Goal: Communication & Community: Answer question/provide support

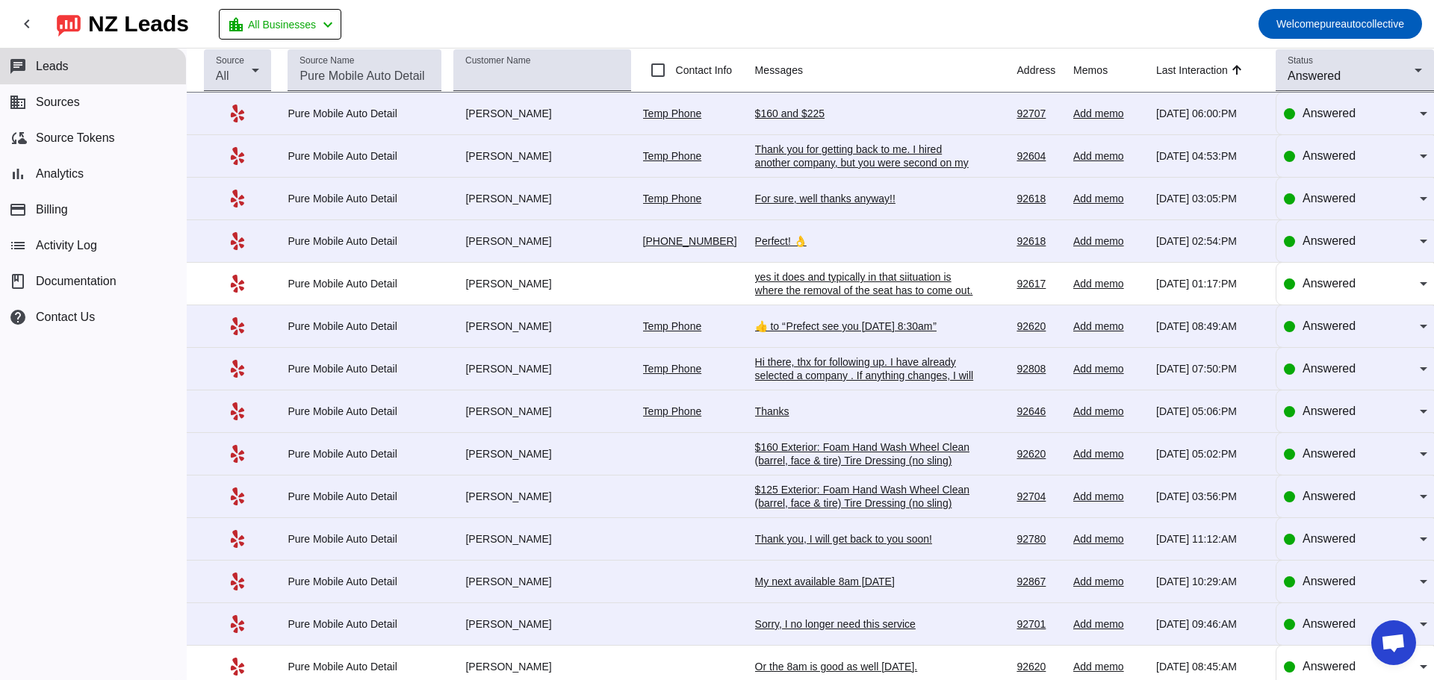
click at [839, 201] on div "For sure, well thanks anyway!!" at bounding box center [867, 198] width 224 height 13
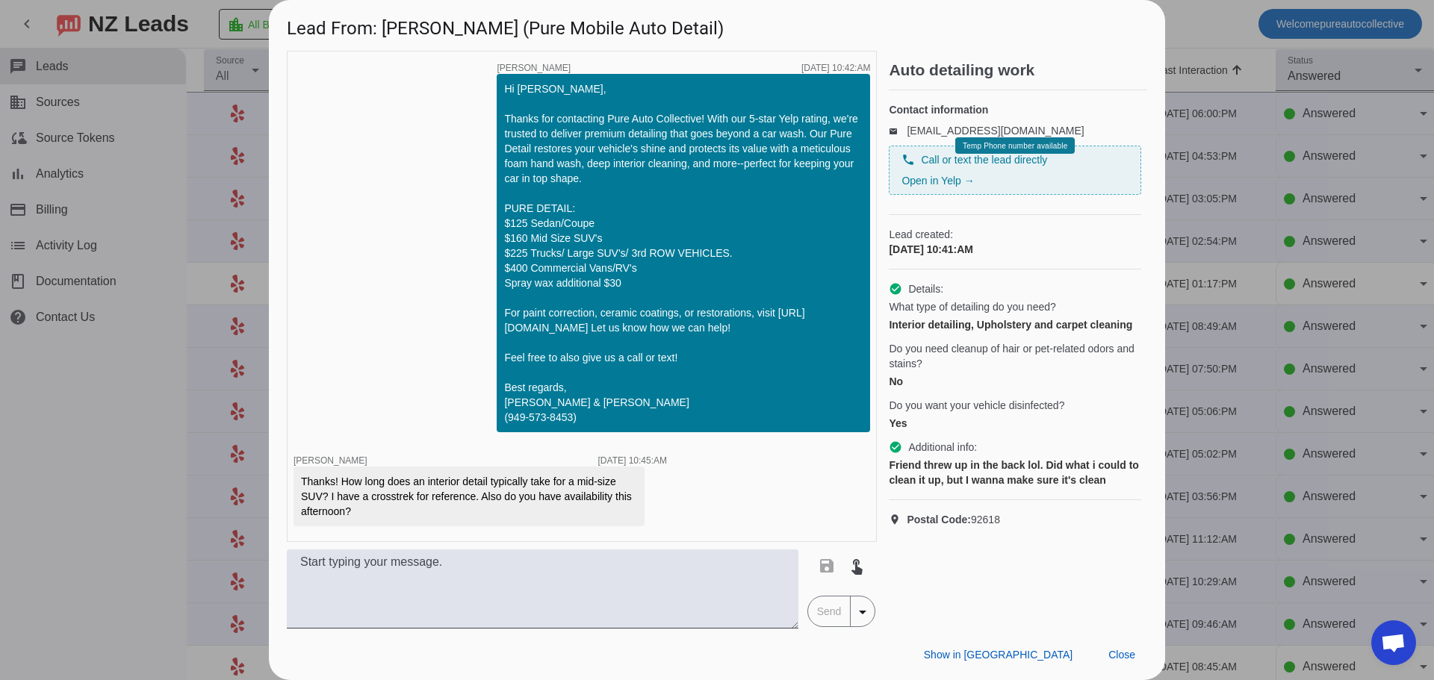
scroll to position [690, 0]
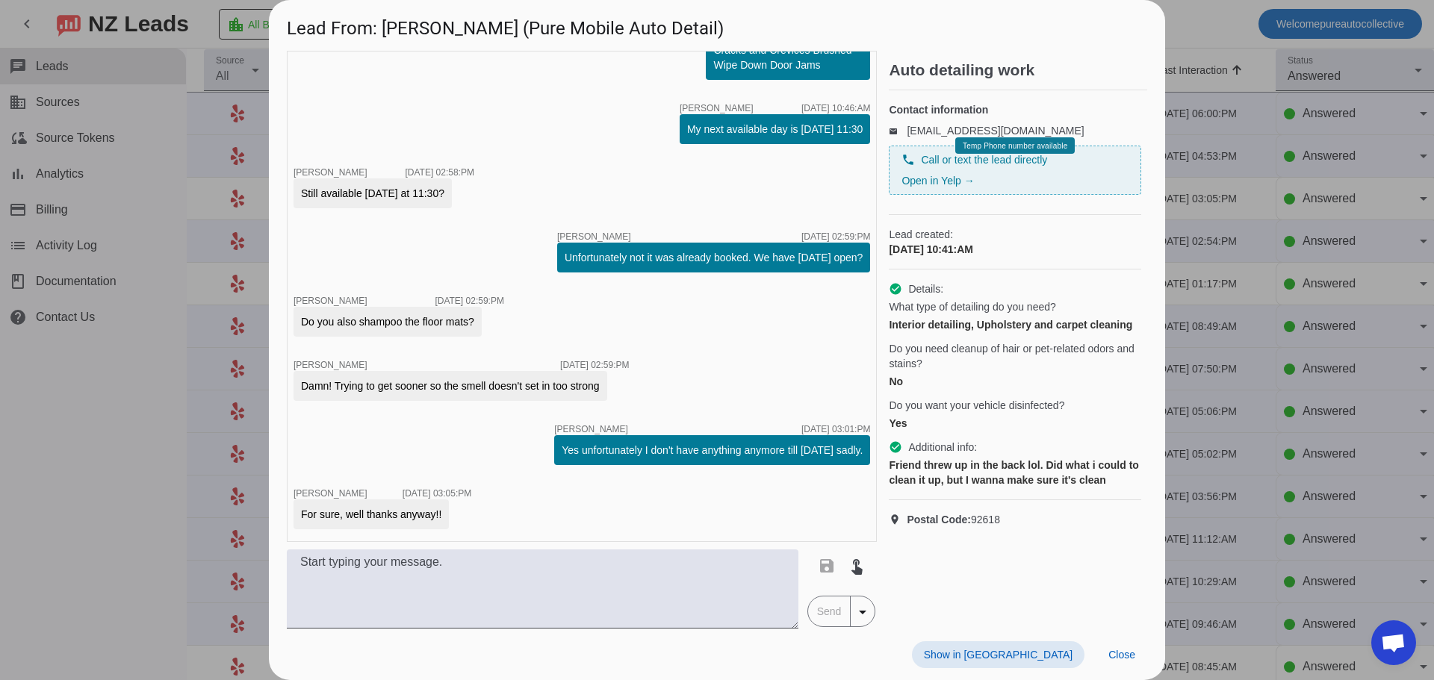
click at [1240, 304] on div at bounding box center [717, 340] width 1434 height 680
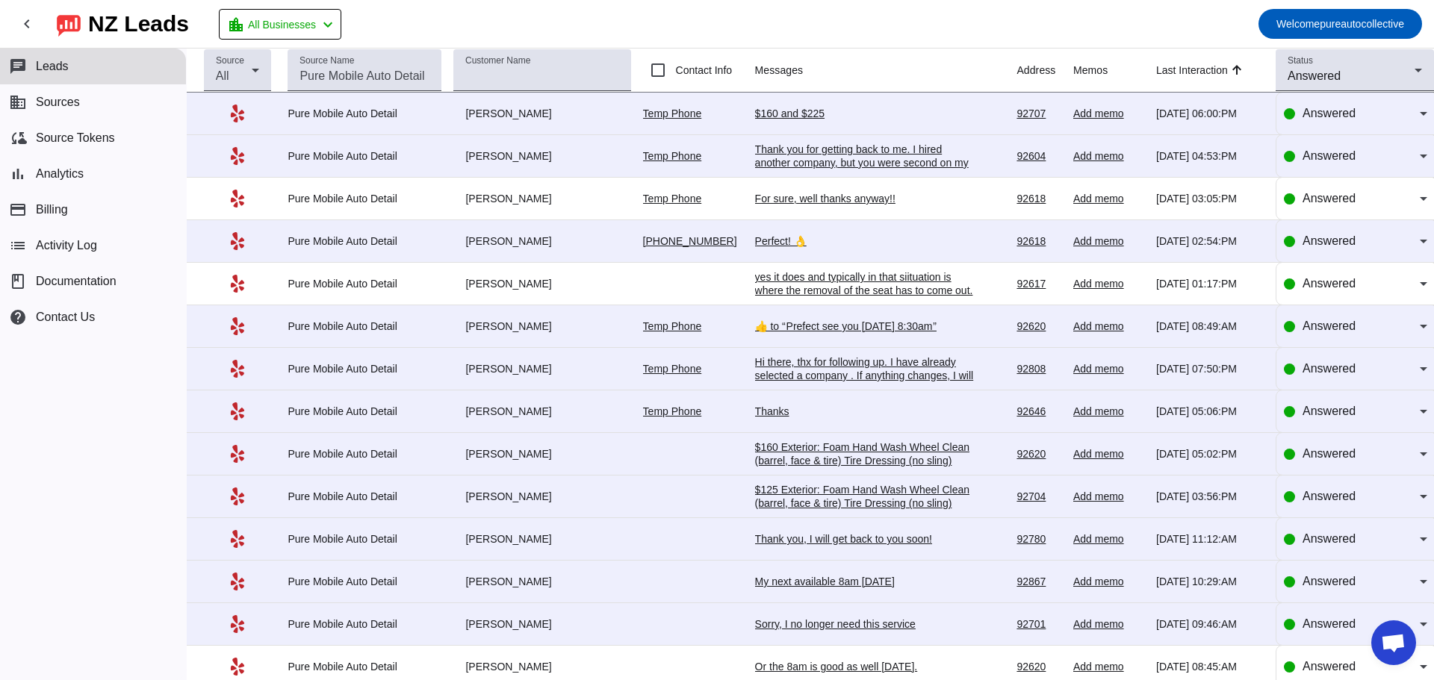
click at [796, 116] on div "$160 and $225" at bounding box center [867, 113] width 224 height 13
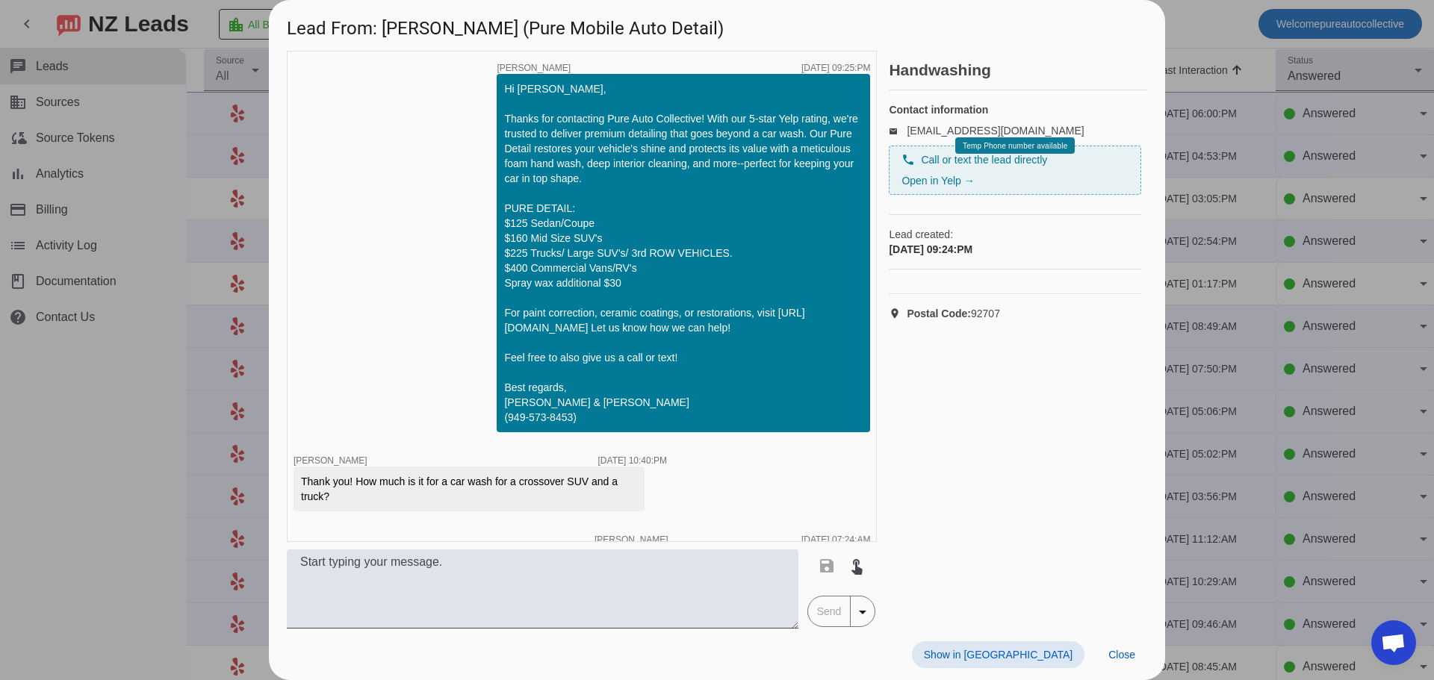
scroll to position [175, 0]
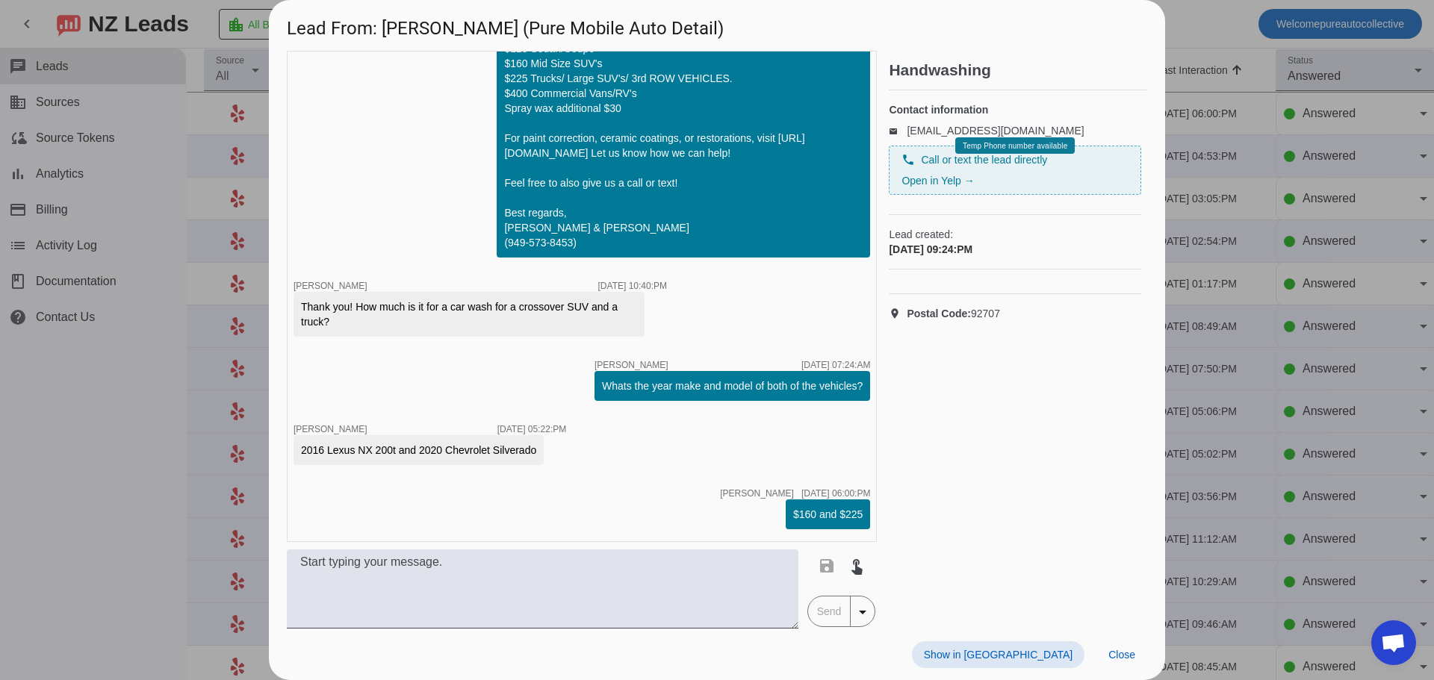
click at [1312, 236] on div at bounding box center [717, 340] width 1434 height 680
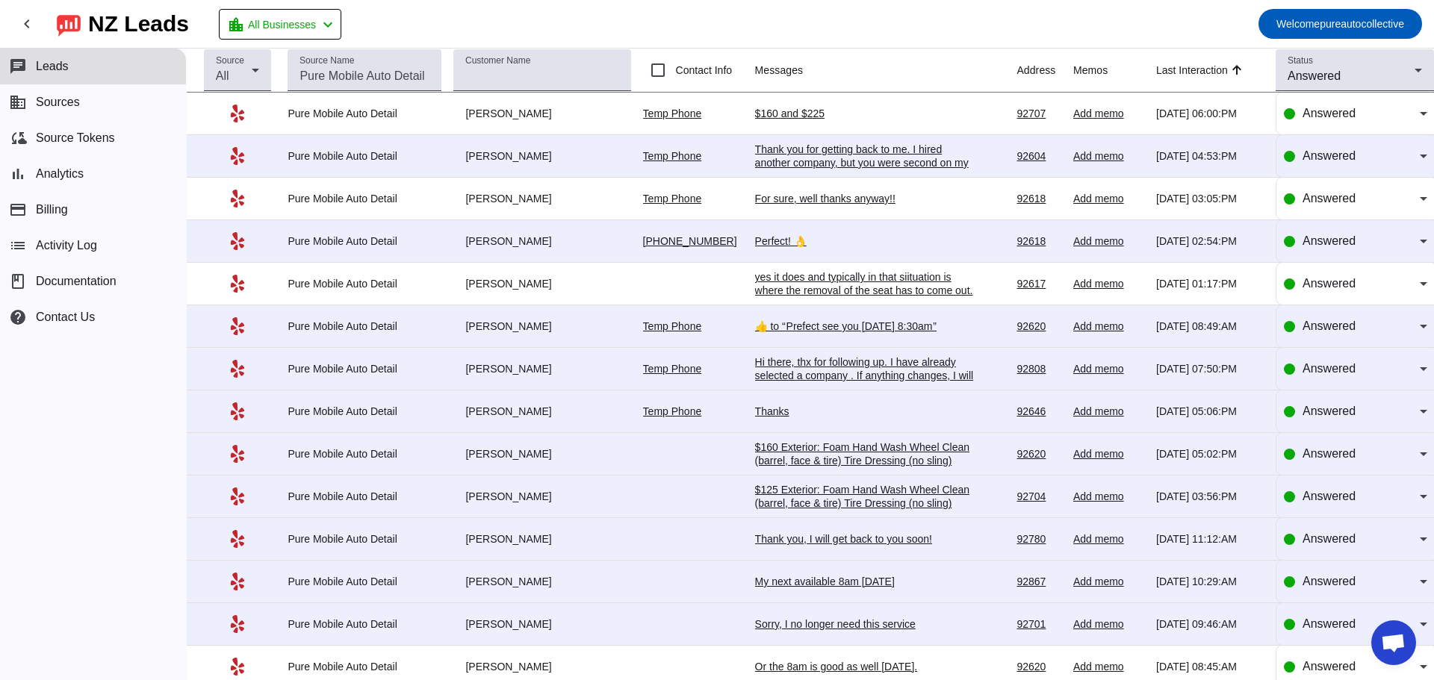
click at [889, 158] on div "Thank you for getting back to me. I hired another company, but you were second …" at bounding box center [867, 163] width 224 height 40
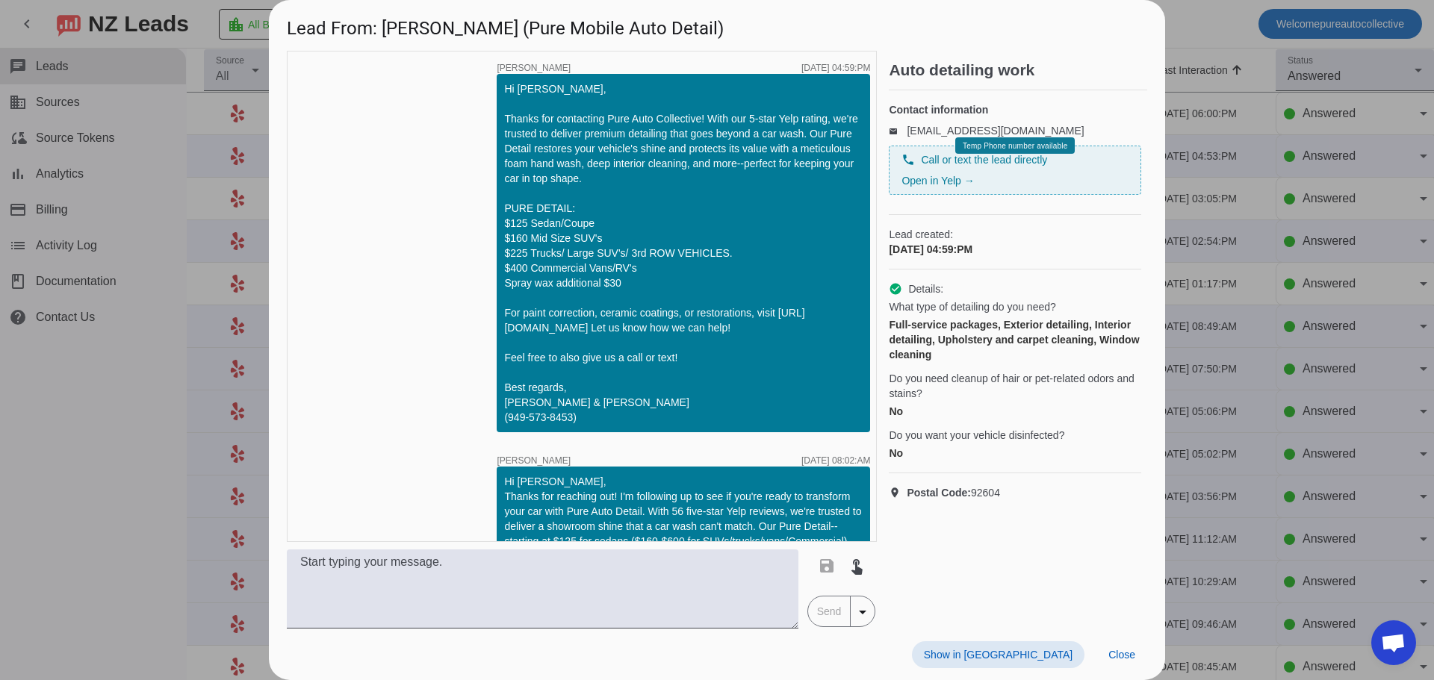
scroll to position [633, 0]
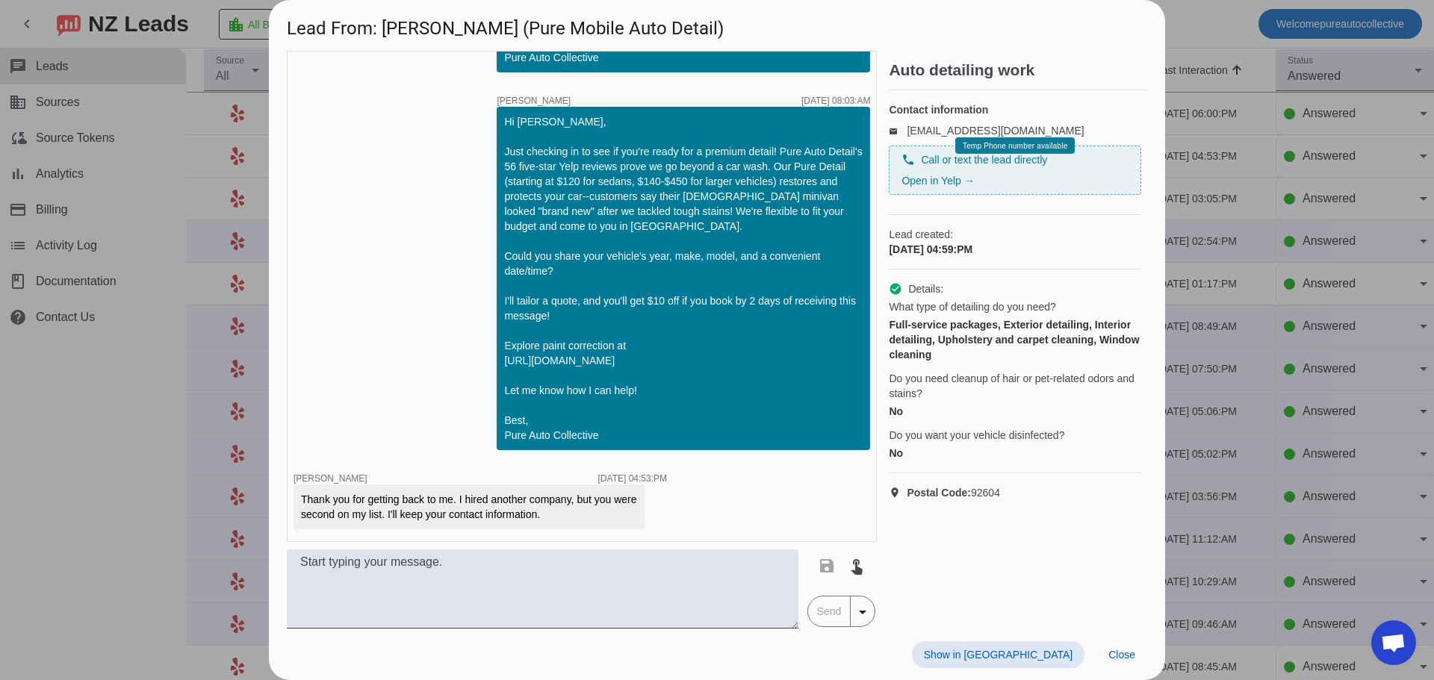
click at [1284, 271] on div at bounding box center [717, 340] width 1434 height 680
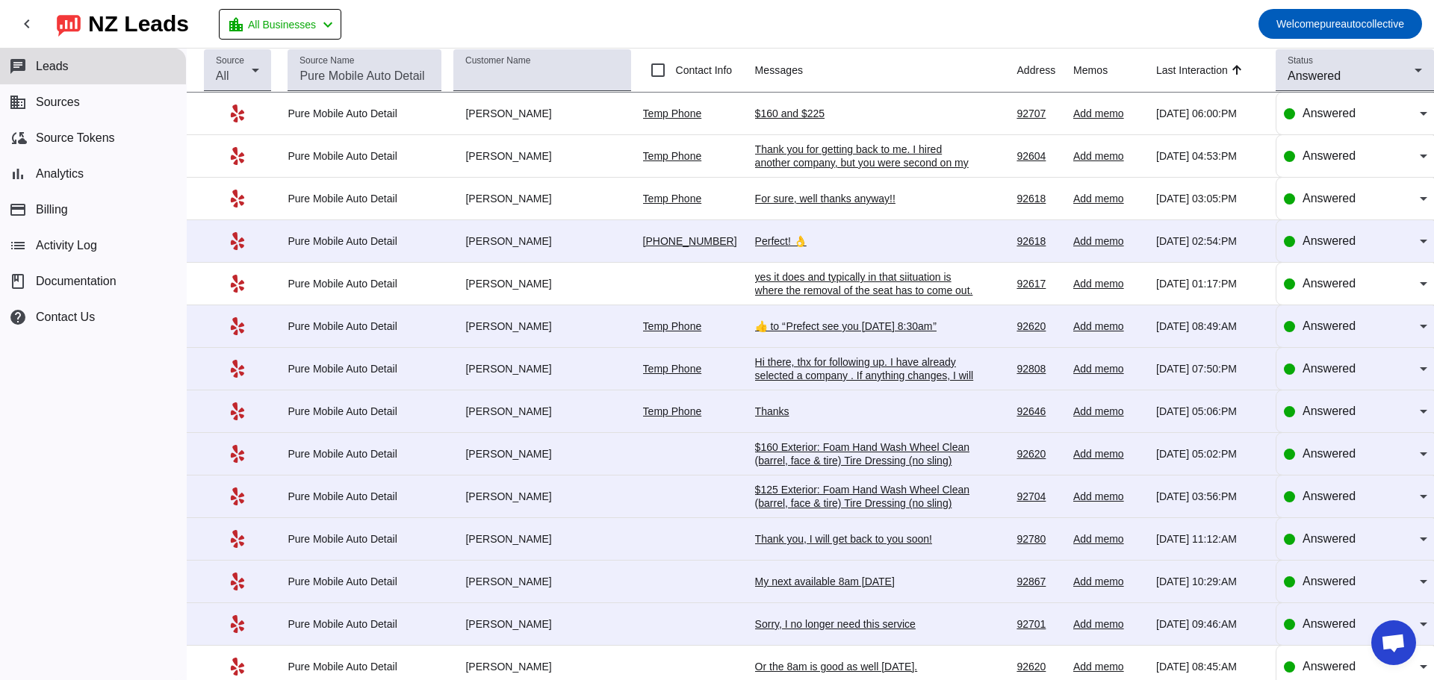
click at [787, 243] on div "Perfect! 👌" at bounding box center [867, 240] width 224 height 13
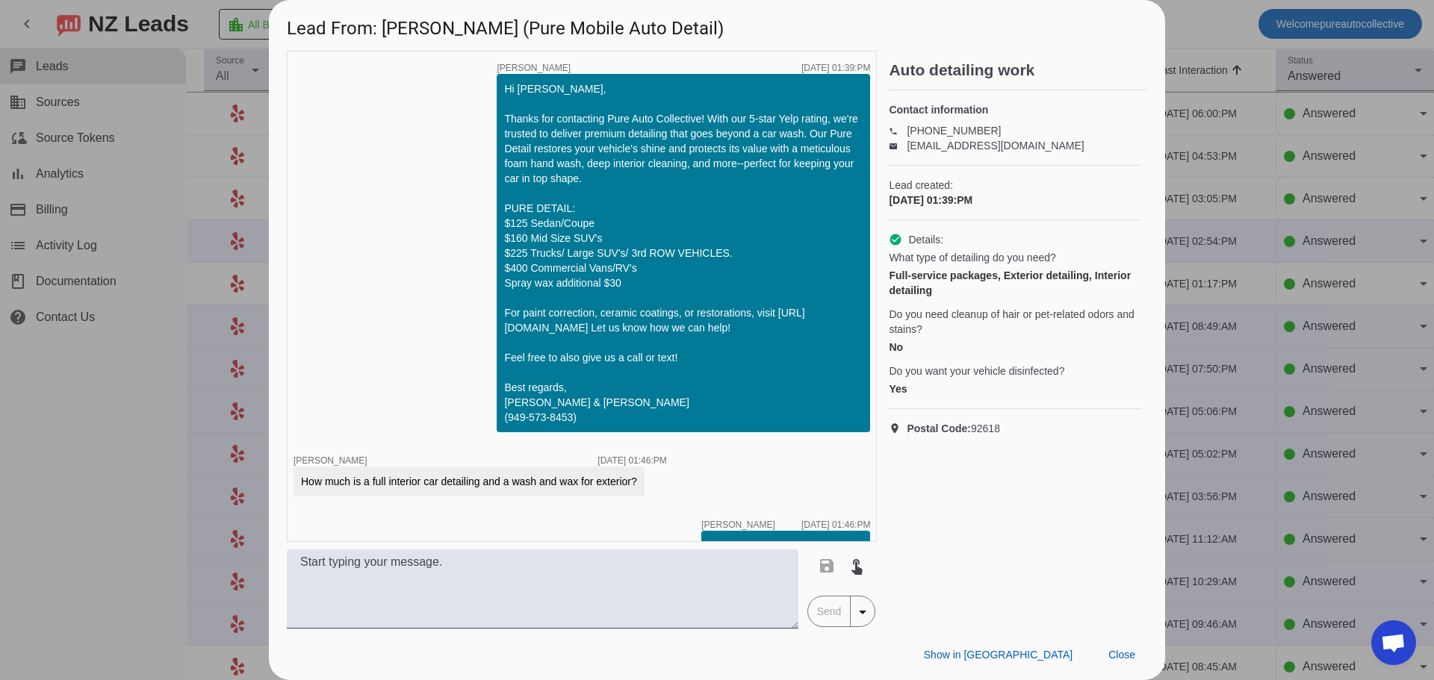
scroll to position [1134, 0]
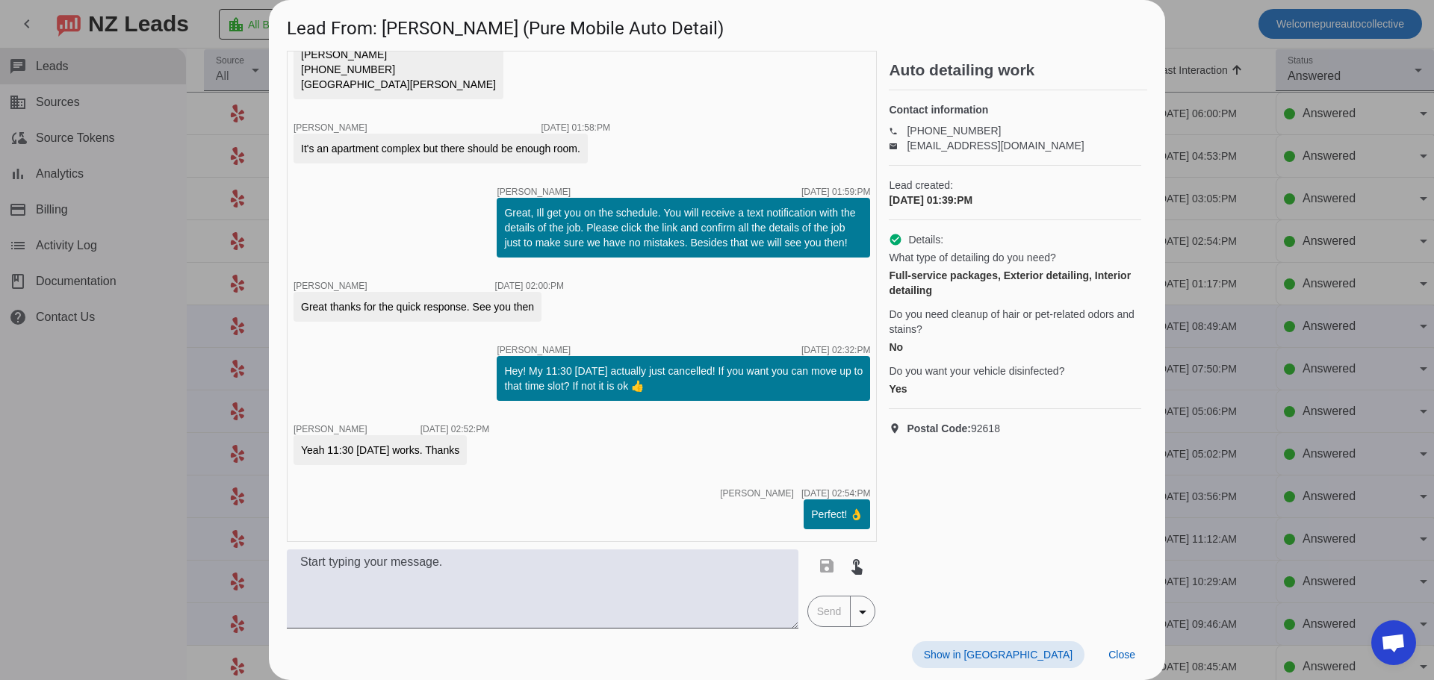
click at [1204, 285] on div at bounding box center [717, 340] width 1434 height 680
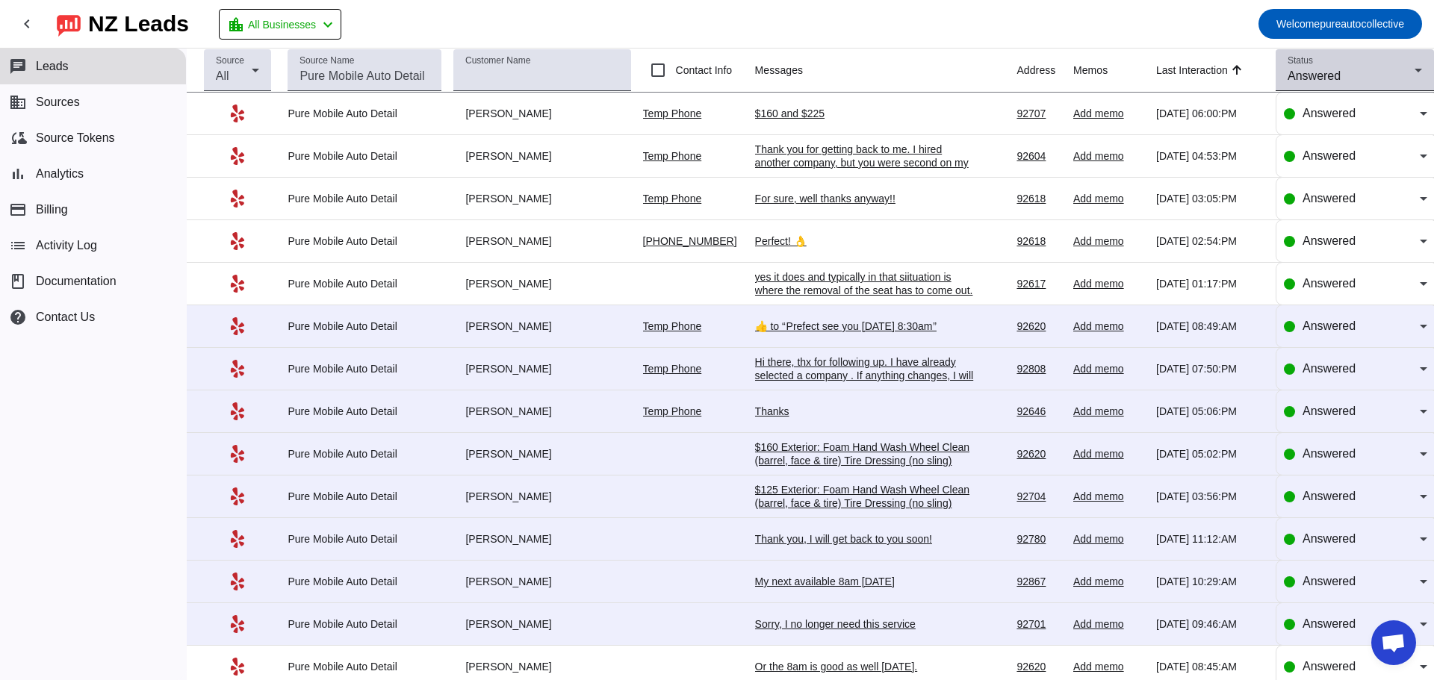
click at [1332, 64] on div "Status Answered" at bounding box center [1354, 70] width 134 height 42
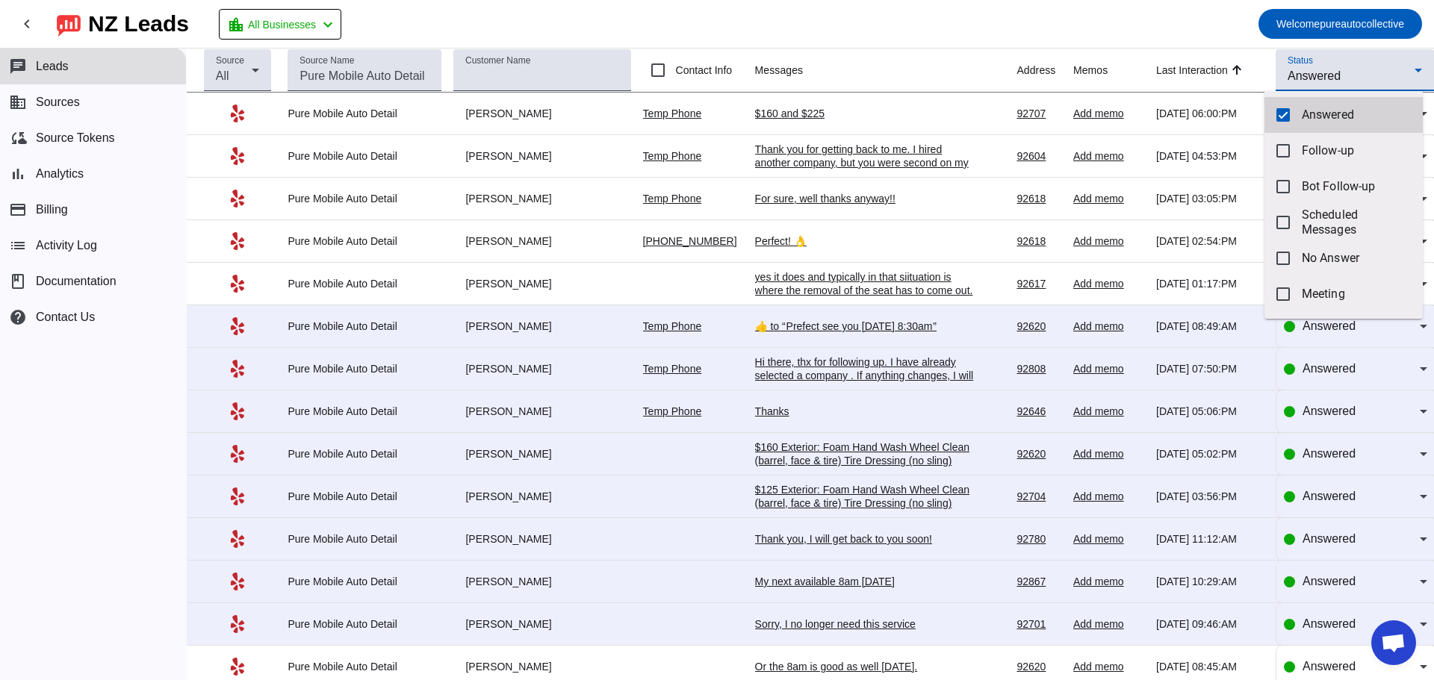
click at [1322, 109] on span "Answered" at bounding box center [1356, 115] width 109 height 15
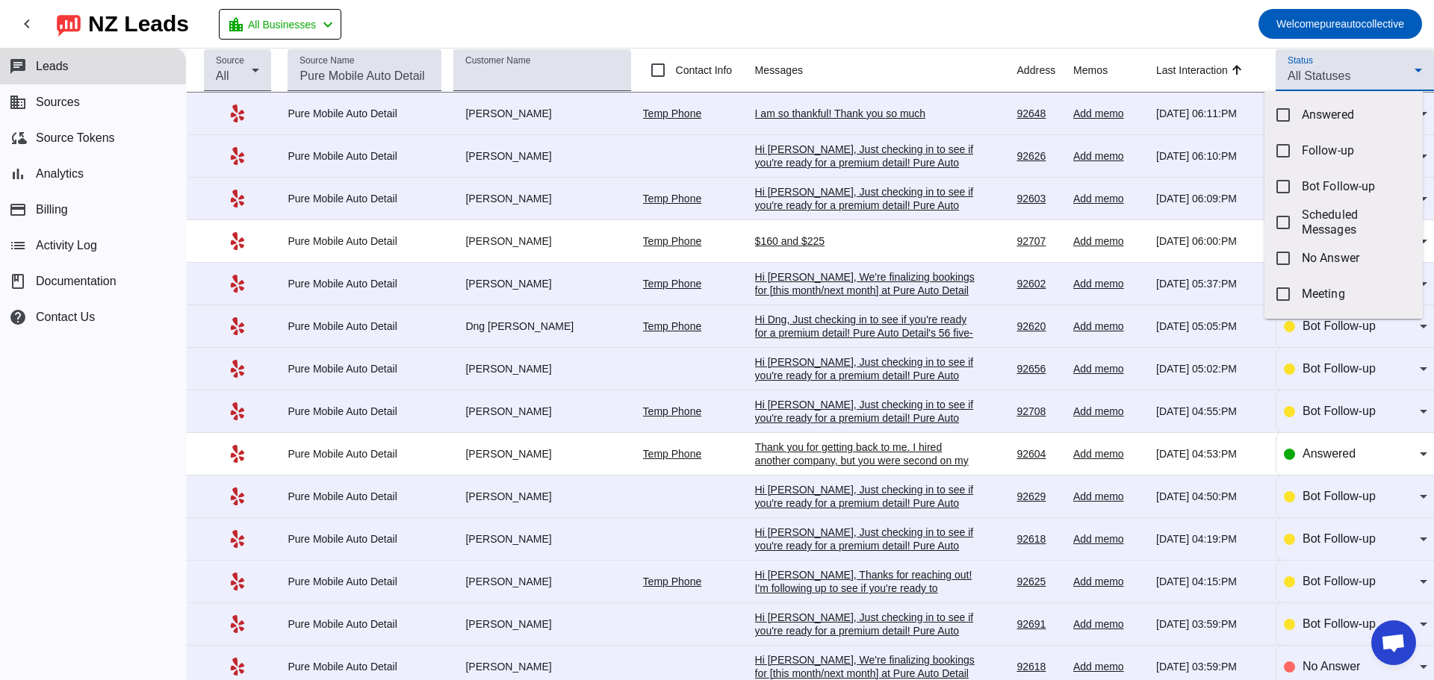
click at [866, 120] on div at bounding box center [717, 340] width 1434 height 680
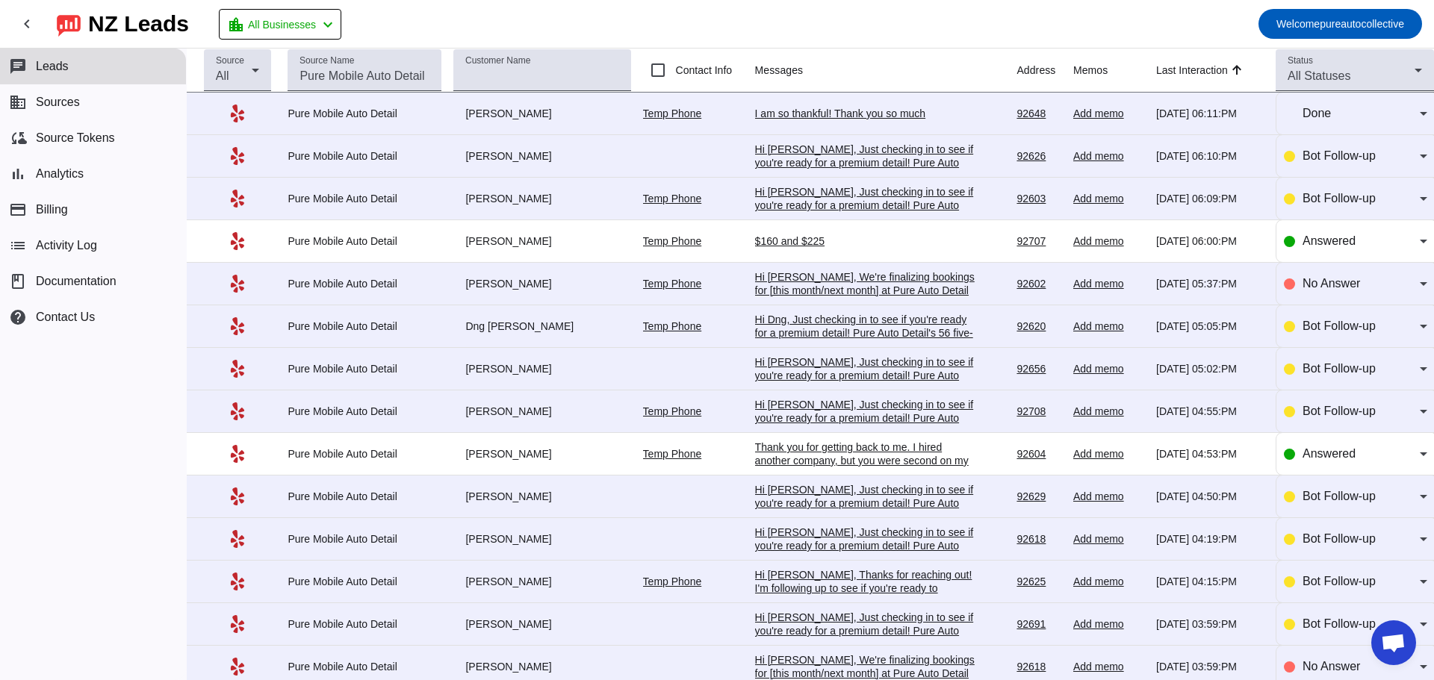
click at [859, 108] on div "I am so thankful! Thank you so much" at bounding box center [867, 113] width 224 height 13
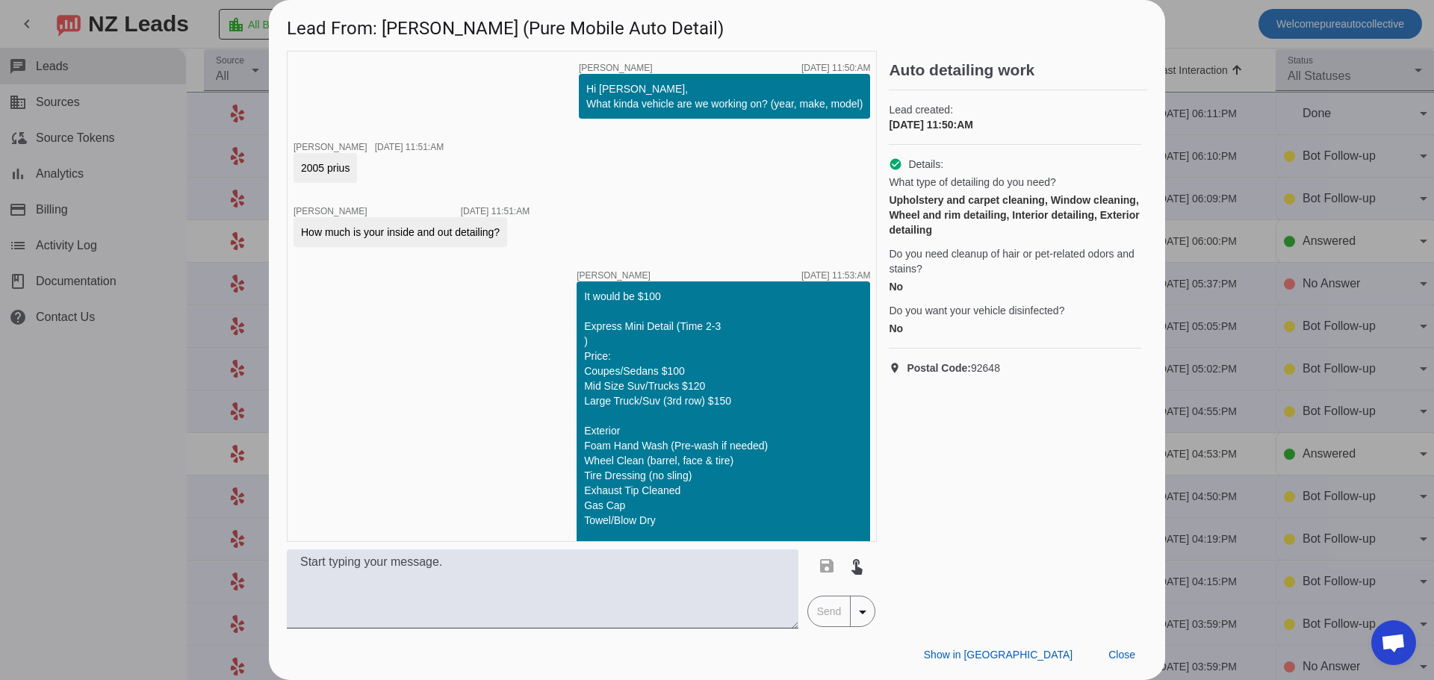
scroll to position [3901, 0]
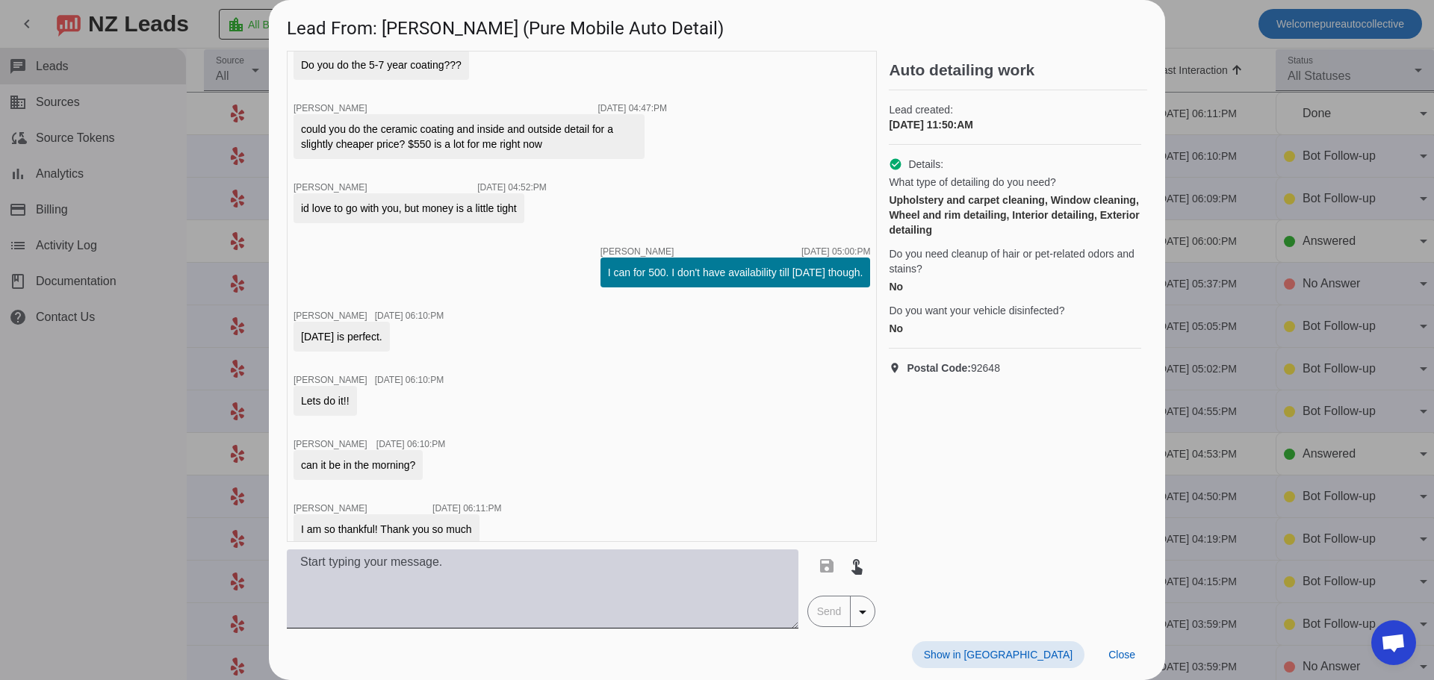
click at [426, 580] on textarea at bounding box center [543, 589] width 512 height 79
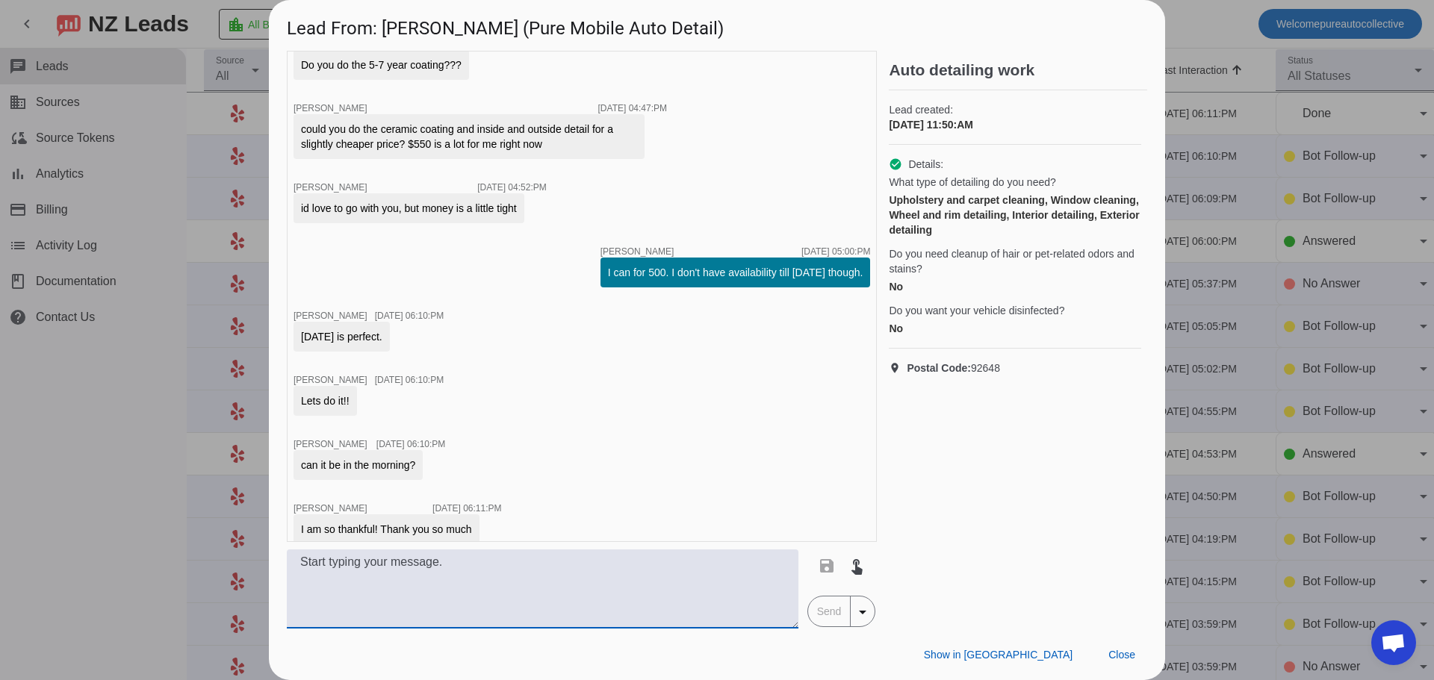
type textarea "I"
type textarea "i"
type textarea "I dont have the moring on tuesday but i have wednesday morning if that works? 8…"
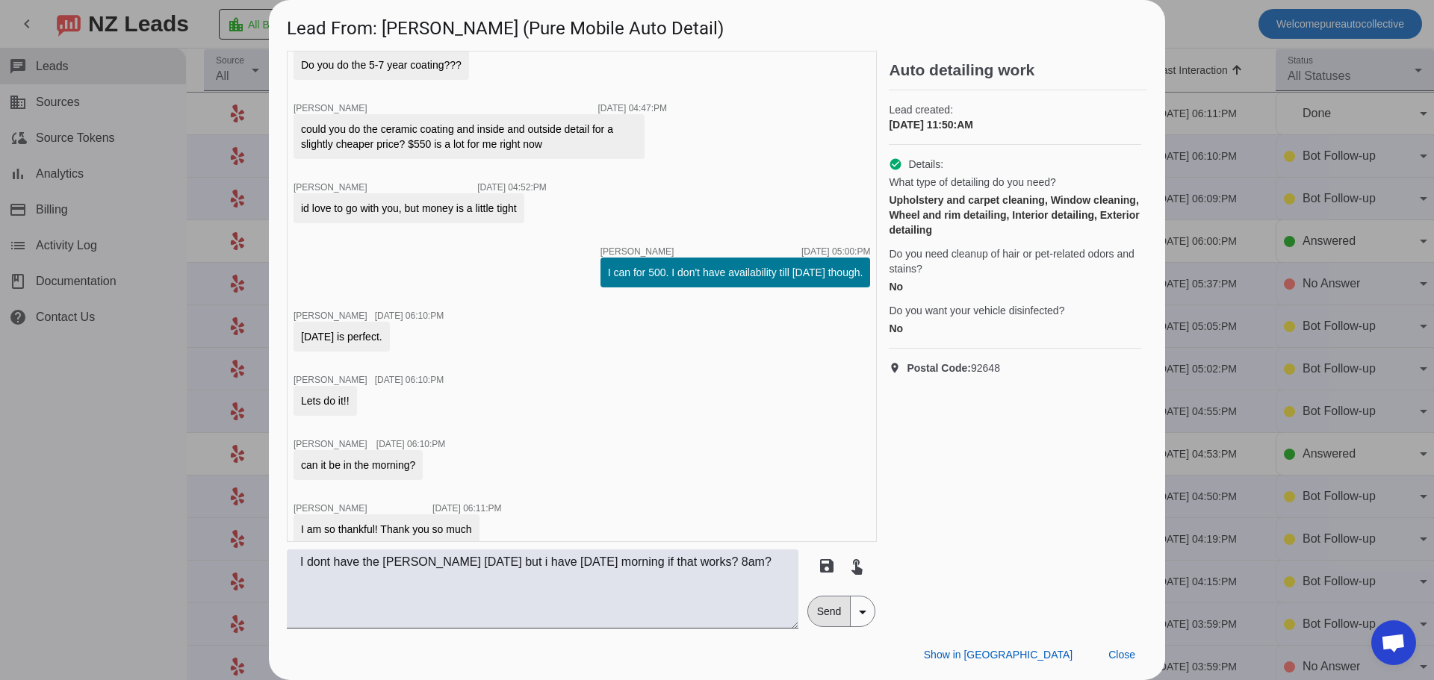
click at [849, 609] on span "Send" at bounding box center [829, 612] width 43 height 30
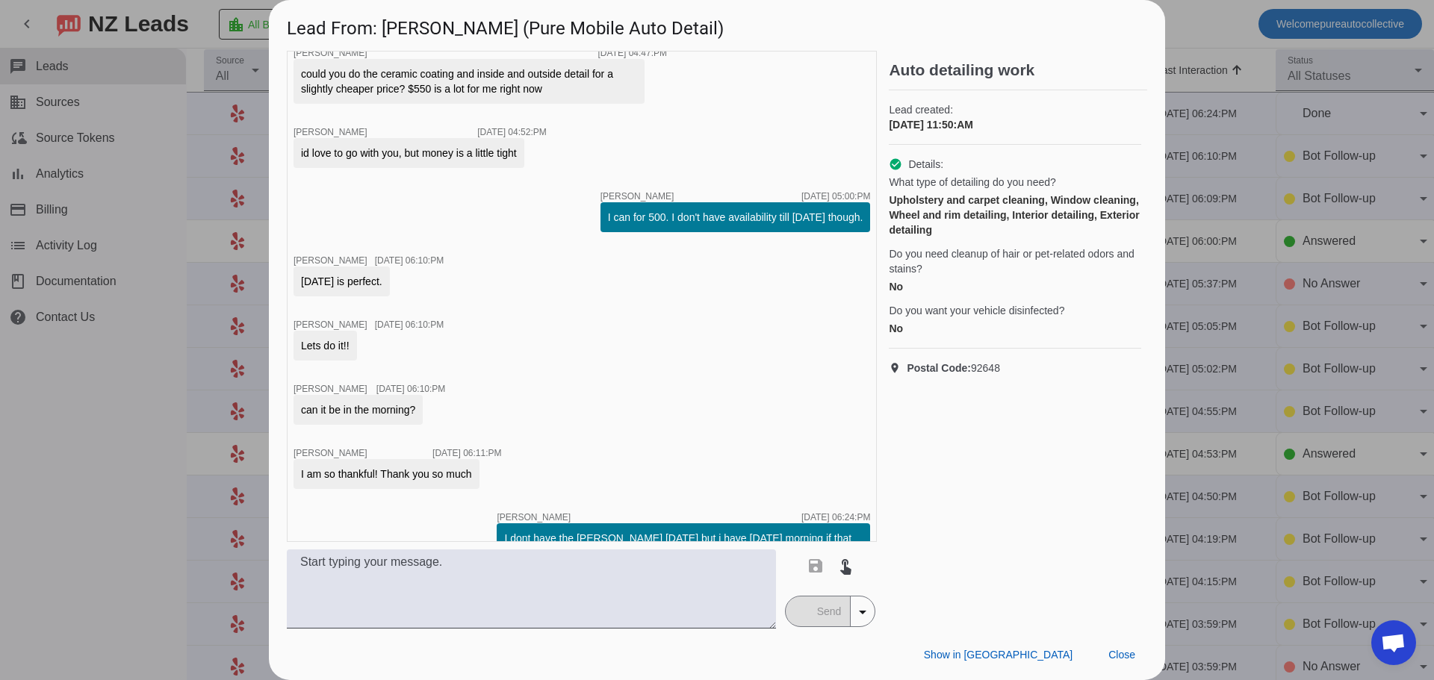
scroll to position [3980, 0]
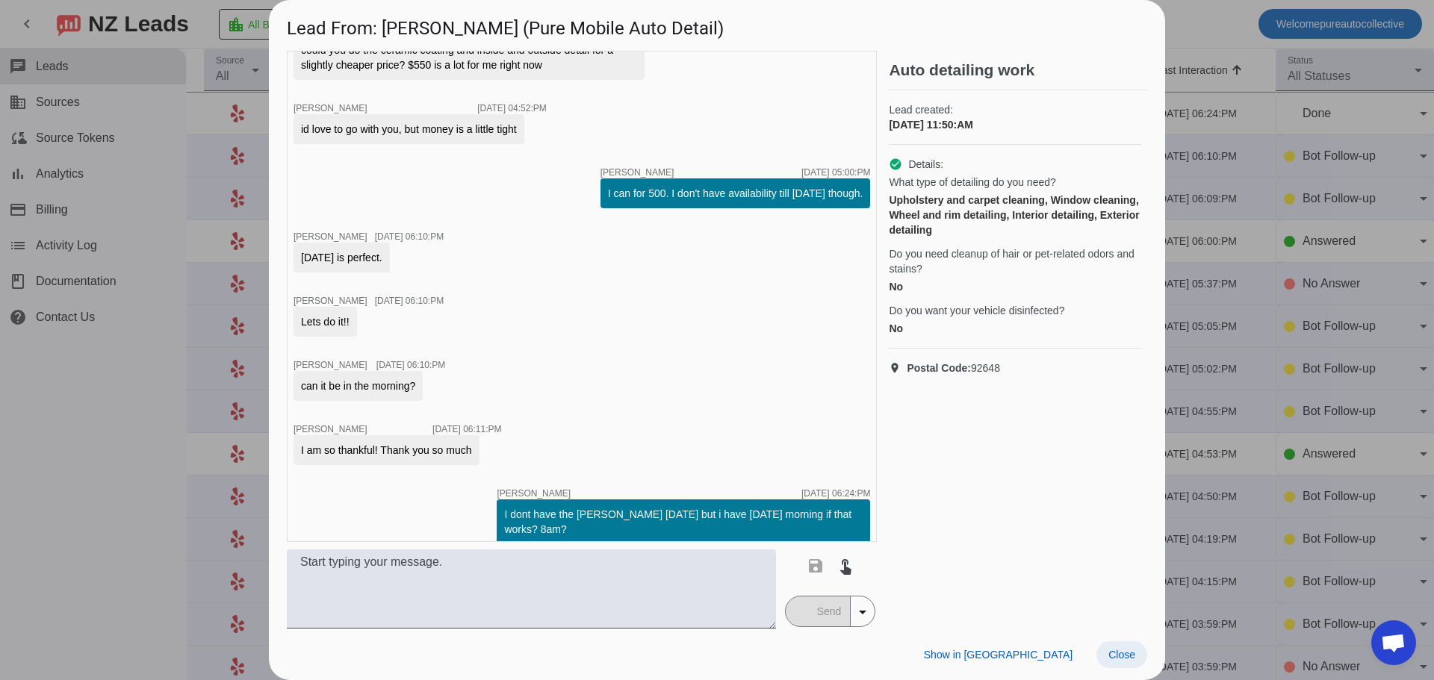
click at [1117, 650] on span "Close" at bounding box center [1121, 655] width 27 height 12
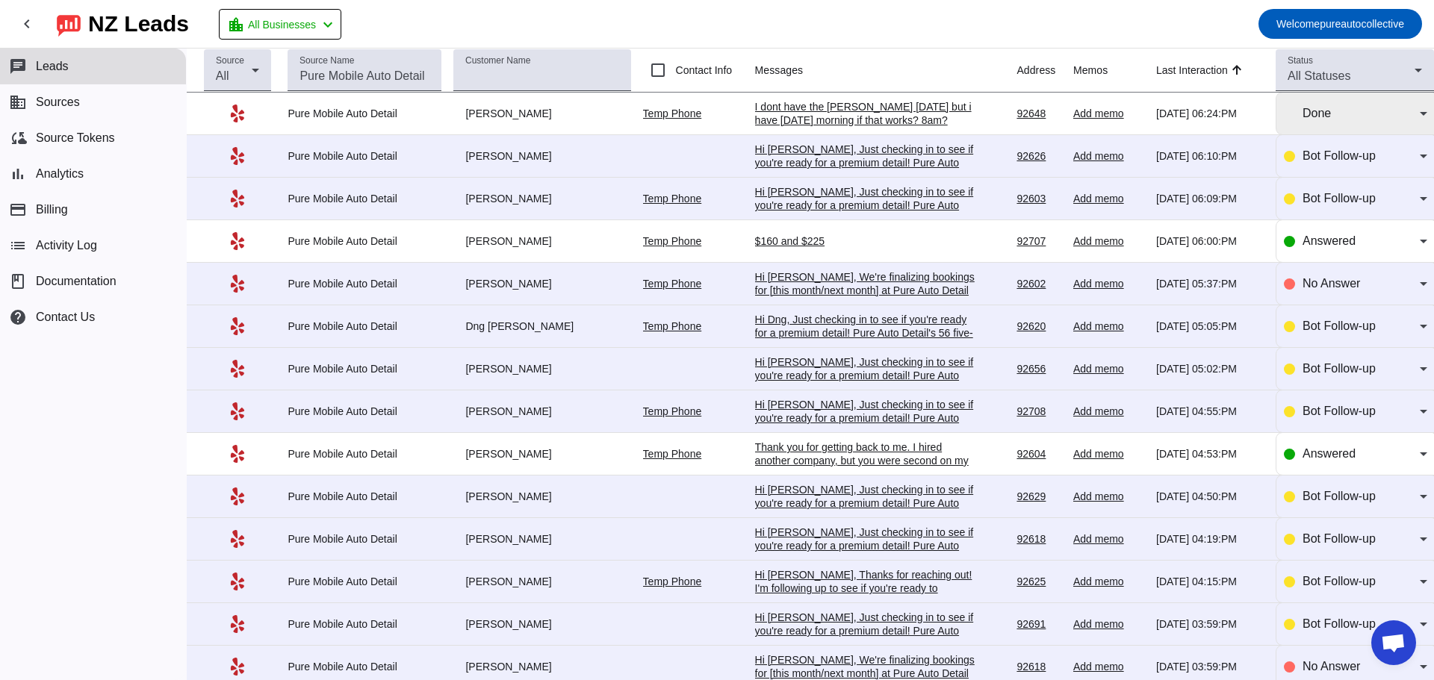
click at [1335, 120] on div "Done" at bounding box center [1360, 114] width 117 height 18
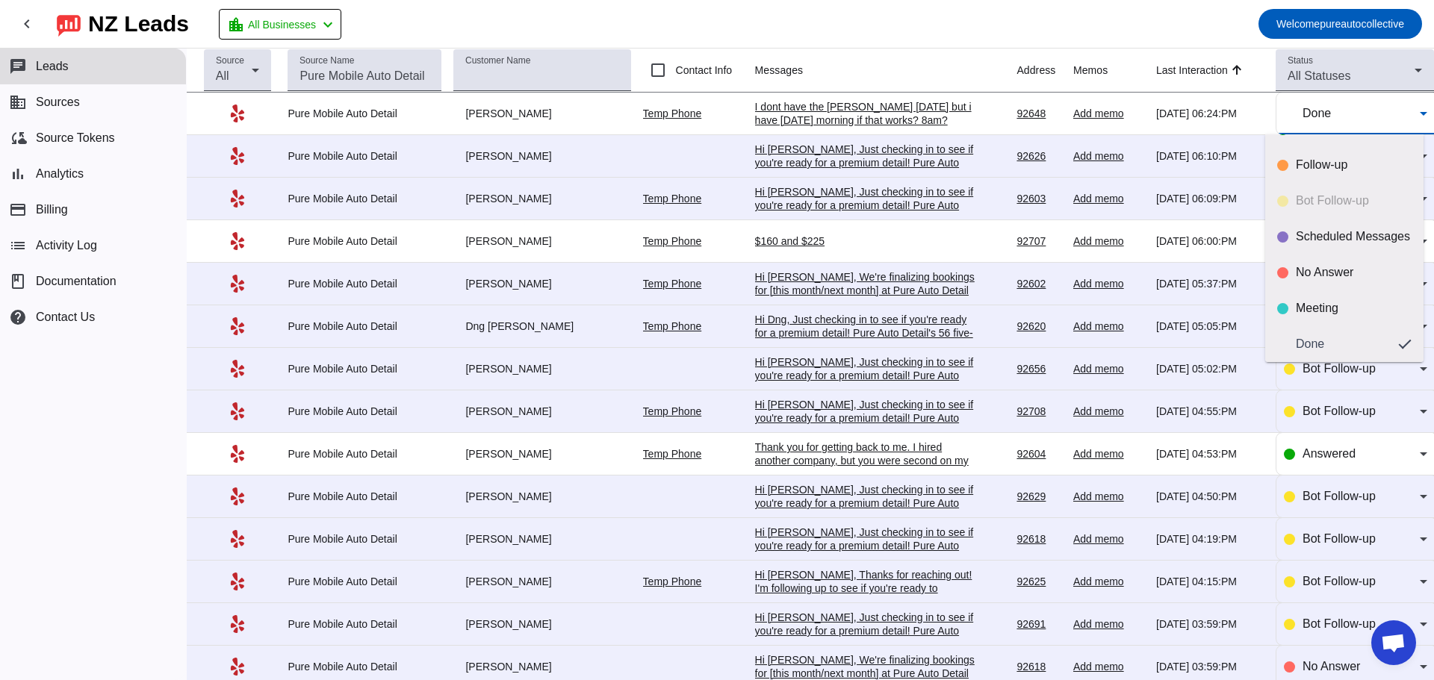
scroll to position [0, 0]
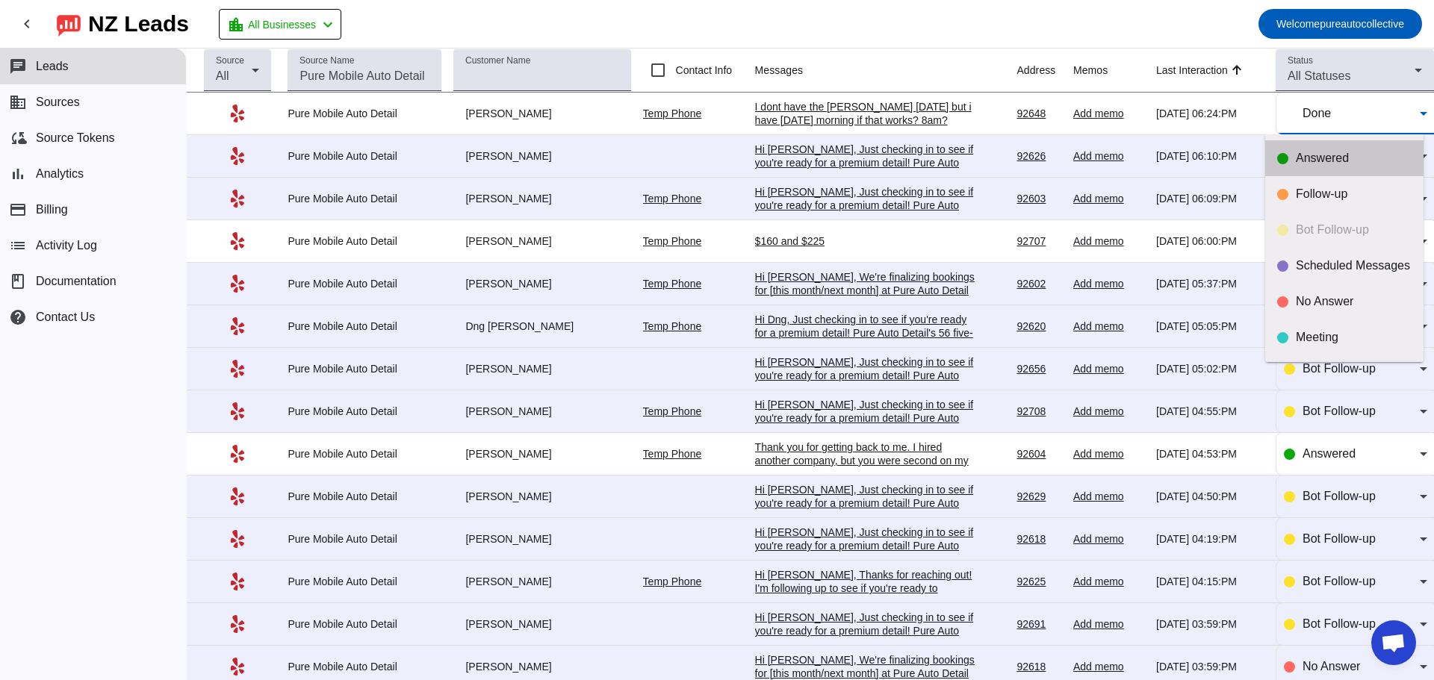
click at [1380, 158] on div "Answered" at bounding box center [1354, 158] width 116 height 15
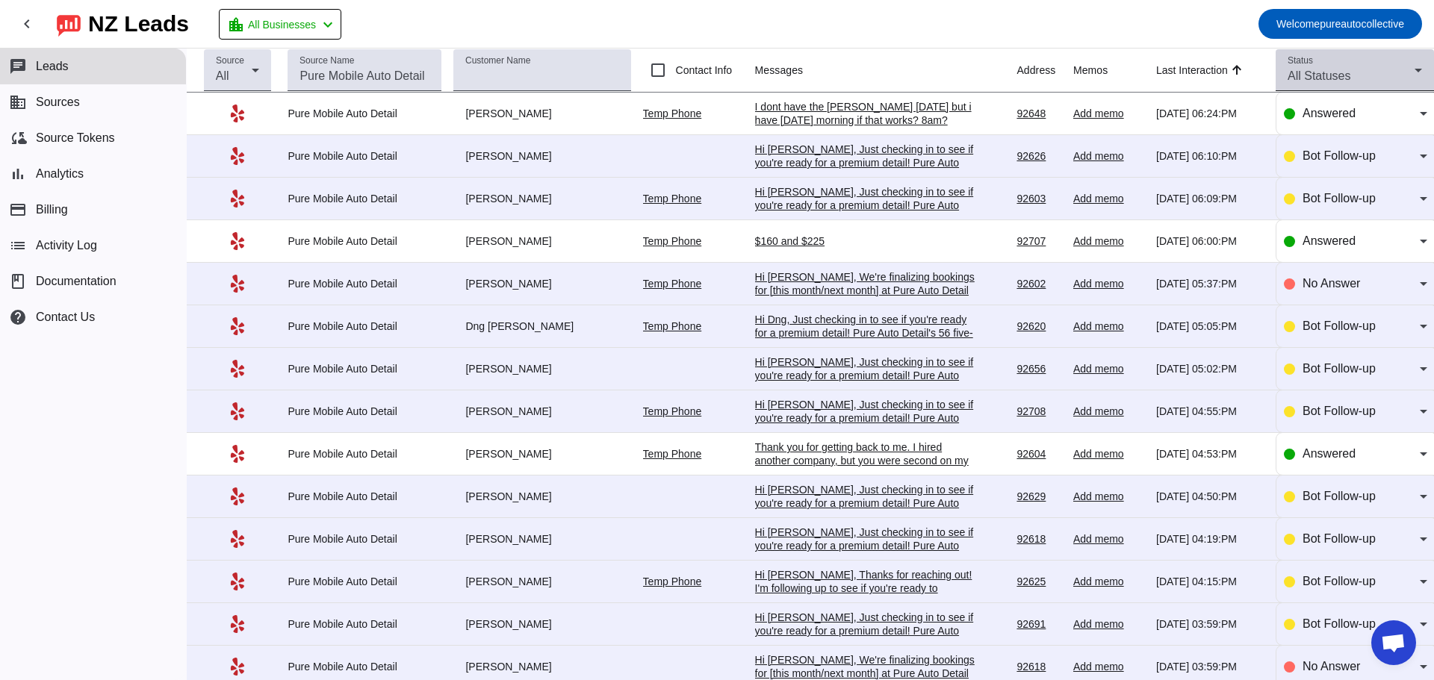
click at [1356, 55] on div "Status All Statuses" at bounding box center [1354, 70] width 134 height 42
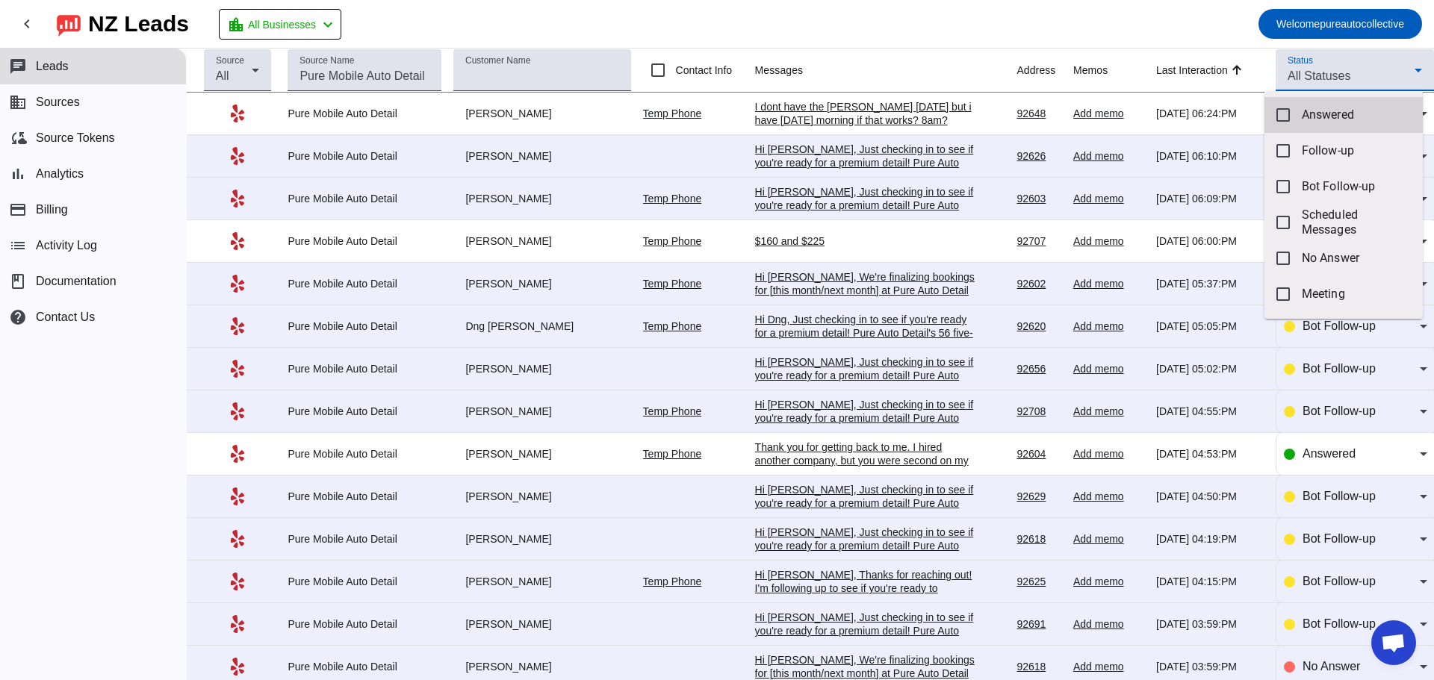
click at [1332, 109] on span "Answered" at bounding box center [1356, 115] width 109 height 15
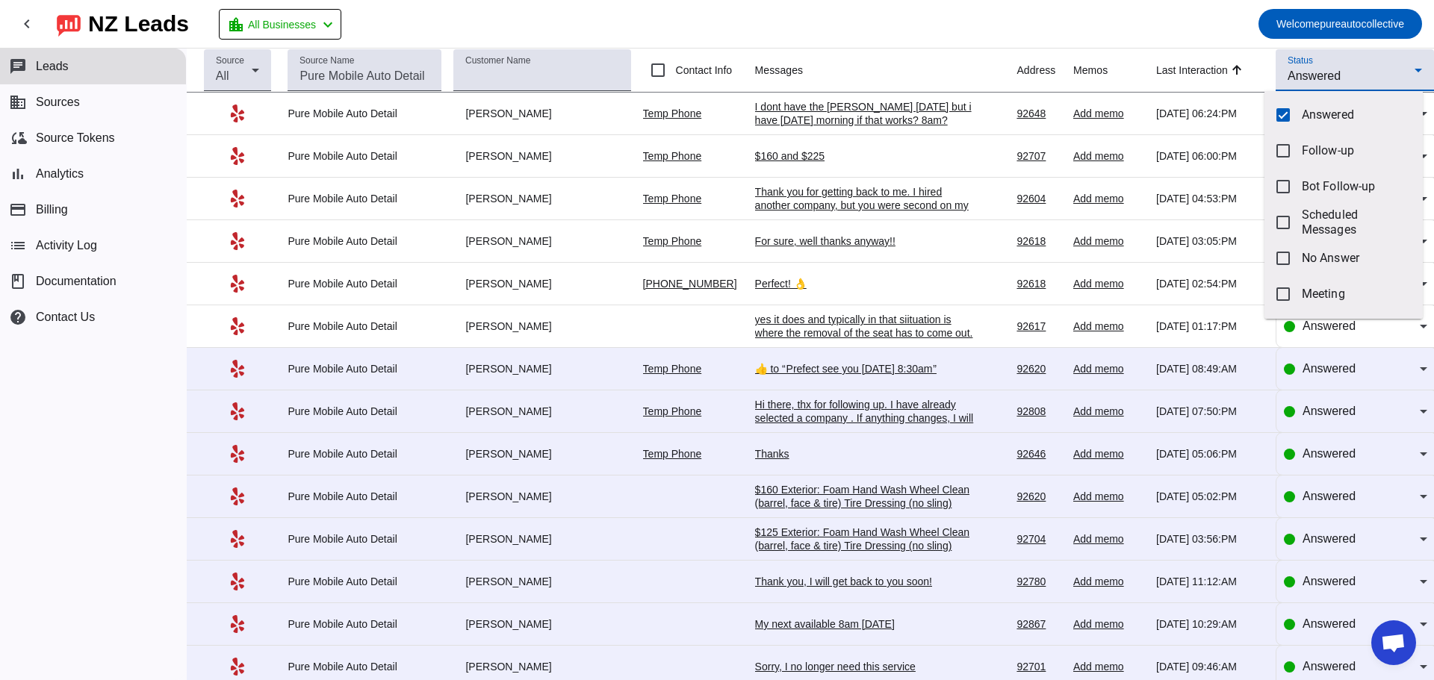
click at [1320, 54] on div at bounding box center [717, 340] width 1434 height 680
